Goal: Use online tool/utility: Utilize a website feature to perform a specific function

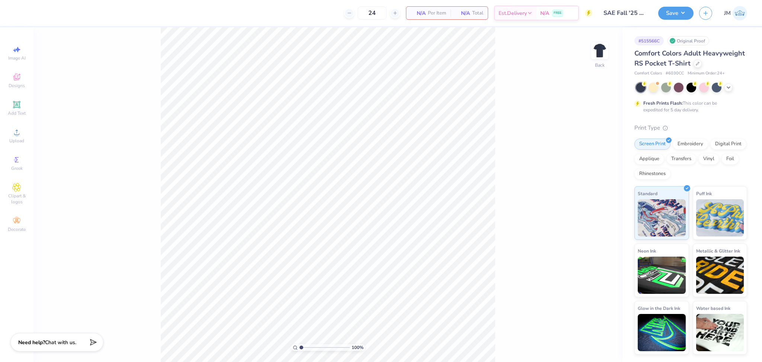
click at [22, 147] on div "Image AI Designs Add Text Upload Greek Clipart & logos Decorate" at bounding box center [17, 138] width 26 height 193
click at [21, 140] on span "Upload" at bounding box center [16, 141] width 15 height 6
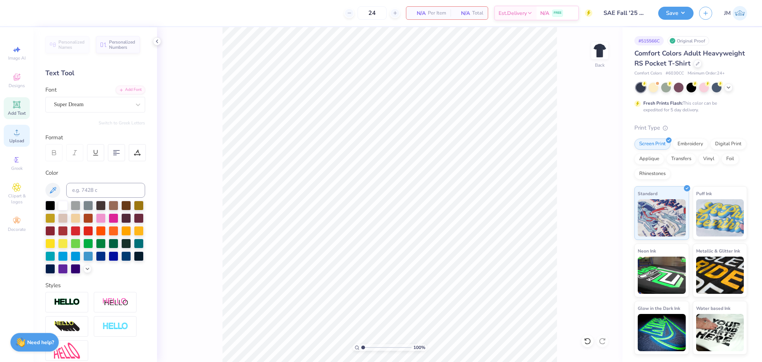
click at [15, 143] on span "Upload" at bounding box center [16, 141] width 15 height 6
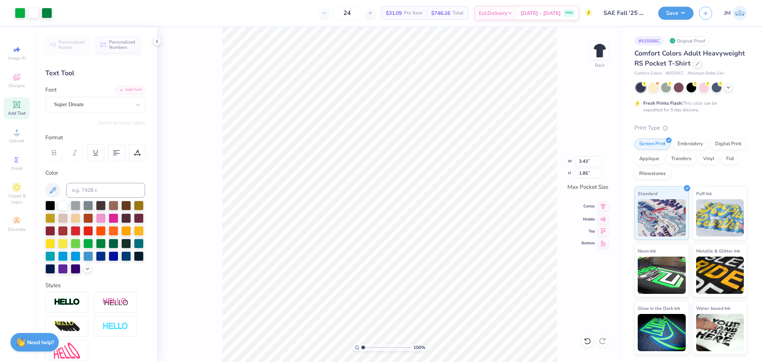
click at [606, 209] on icon at bounding box center [603, 206] width 10 height 9
drag, startPoint x: 364, startPoint y: 346, endPoint x: 372, endPoint y: 345, distance: 7.5
click at [370, 346] on input "range" at bounding box center [387, 347] width 50 height 7
drag, startPoint x: 367, startPoint y: 347, endPoint x: 341, endPoint y: 335, distance: 28.7
type input "1"
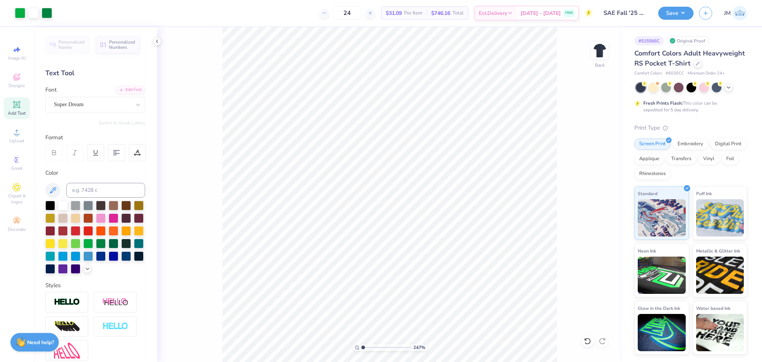
click at [362, 344] on input "range" at bounding box center [387, 347] width 50 height 7
click at [603, 51] on img at bounding box center [600, 51] width 30 height 30
click at [19, 136] on icon at bounding box center [16, 132] width 9 height 9
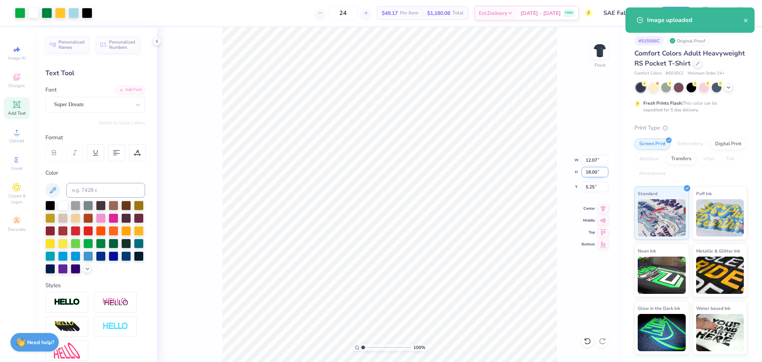
click at [592, 175] on input "18.00" at bounding box center [595, 172] width 27 height 10
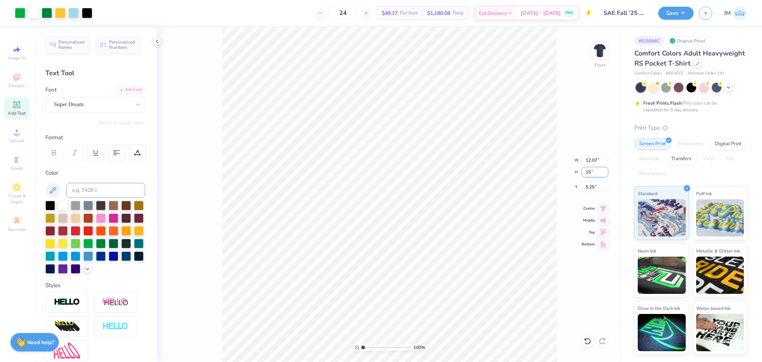
type input "15"
type input "10.06"
type input "15.00"
click at [591, 187] on input "6.75" at bounding box center [595, 187] width 27 height 10
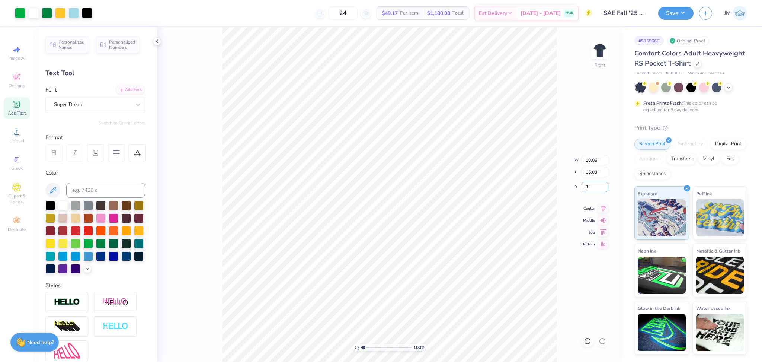
type input "3.00"
click at [606, 208] on icon at bounding box center [603, 207] width 10 height 9
drag, startPoint x: 365, startPoint y: 347, endPoint x: 372, endPoint y: 346, distance: 7.1
click at [375, 346] on input "range" at bounding box center [387, 347] width 50 height 7
drag, startPoint x: 372, startPoint y: 346, endPoint x: 330, endPoint y: 340, distance: 42.2
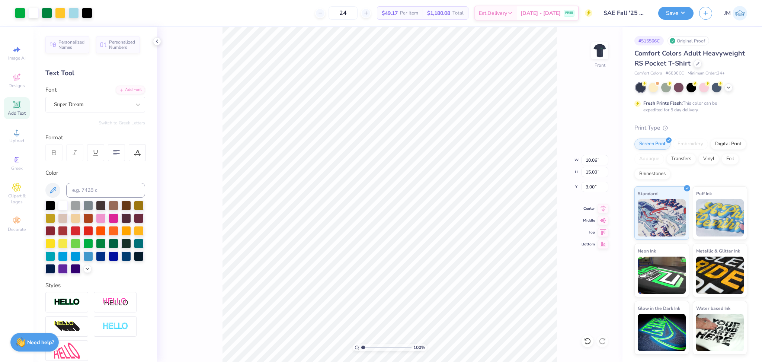
type input "1"
click at [362, 344] on input "range" at bounding box center [387, 347] width 50 height 7
click at [674, 12] on button "Save" at bounding box center [676, 12] width 35 height 13
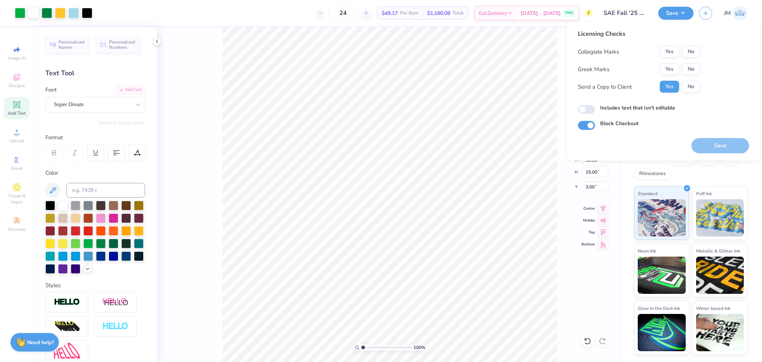
click at [701, 48] on div "Licensing Checks Collegiate Marks Yes No Greek Marks Yes No Send a Copy to Clie…" at bounding box center [663, 79] width 171 height 101
click at [691, 51] on button "No" at bounding box center [691, 52] width 18 height 12
click at [674, 65] on button "Yes" at bounding box center [669, 69] width 19 height 12
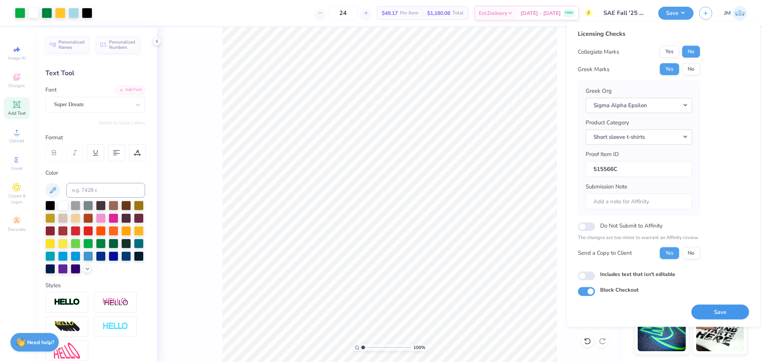
click at [718, 309] on button "Save" at bounding box center [721, 311] width 58 height 15
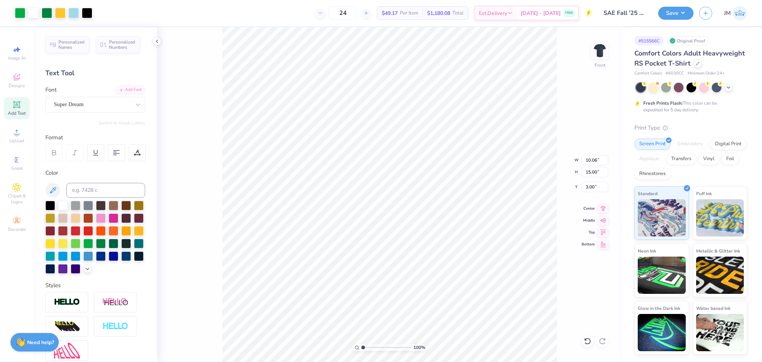
drag, startPoint x: 604, startPoint y: 265, endPoint x: 604, endPoint y: 261, distance: 3.8
click at [604, 264] on div "100 % Front W 10.06 10.06 " H 15.00 15.00 " Y 3.00 3.00 " Center Middle Top Bot…" at bounding box center [390, 194] width 466 height 335
